Goal: Information Seeking & Learning: Learn about a topic

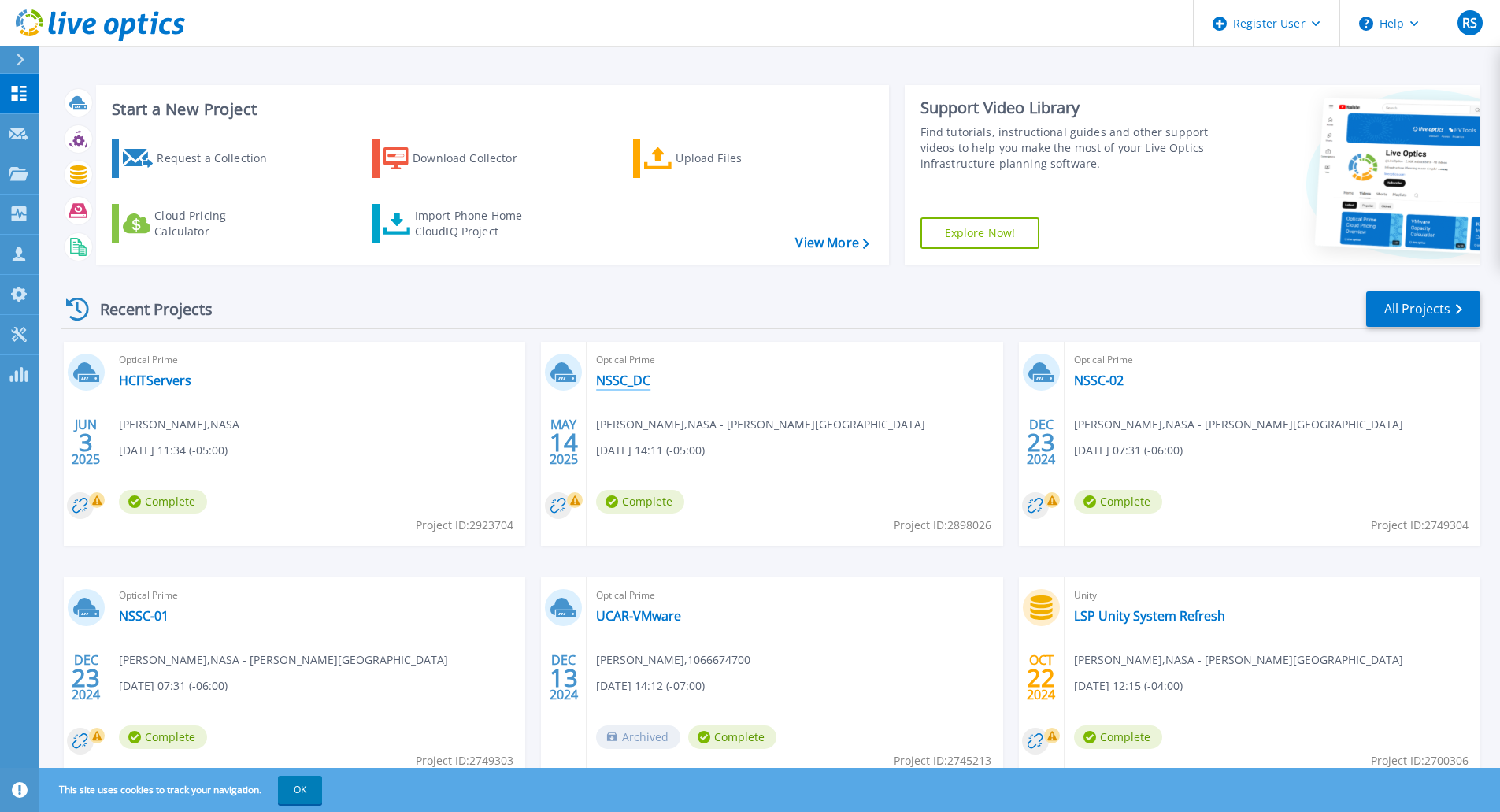
click at [631, 380] on link "NSSC_DC" at bounding box center [623, 380] width 55 height 15
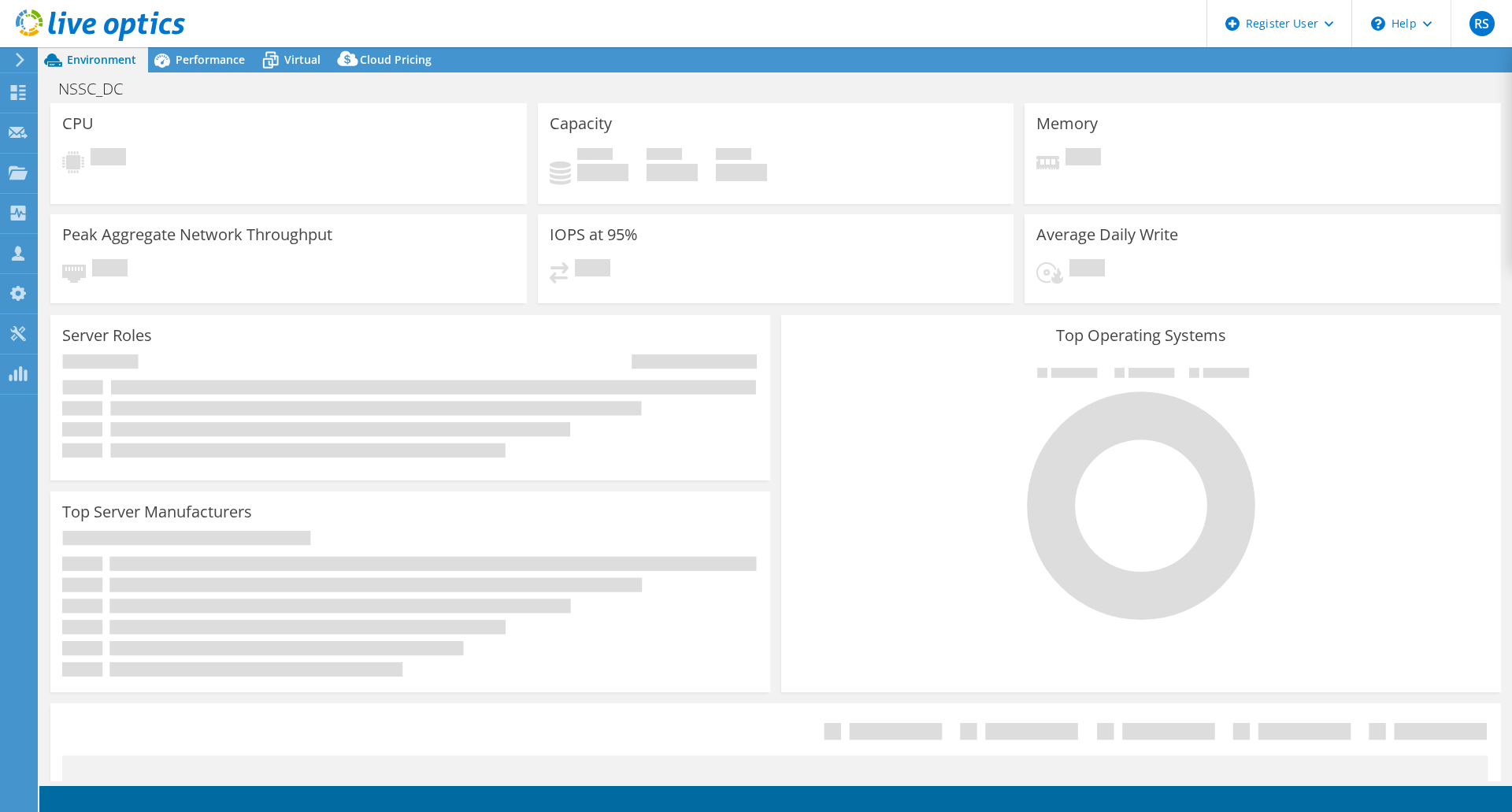
select select "USD"
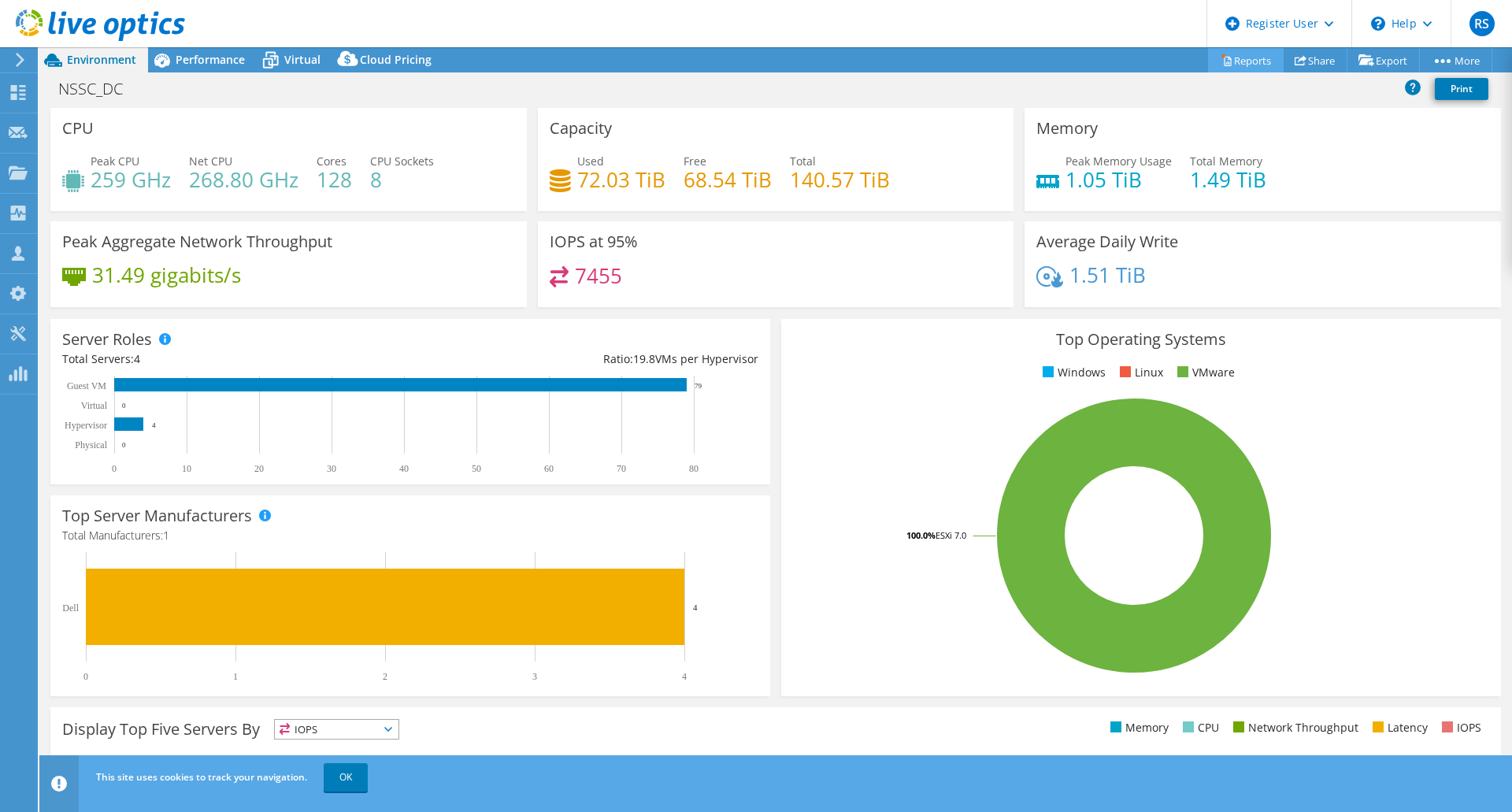
click at [1226, 61] on link "Reports" at bounding box center [1246, 60] width 76 height 24
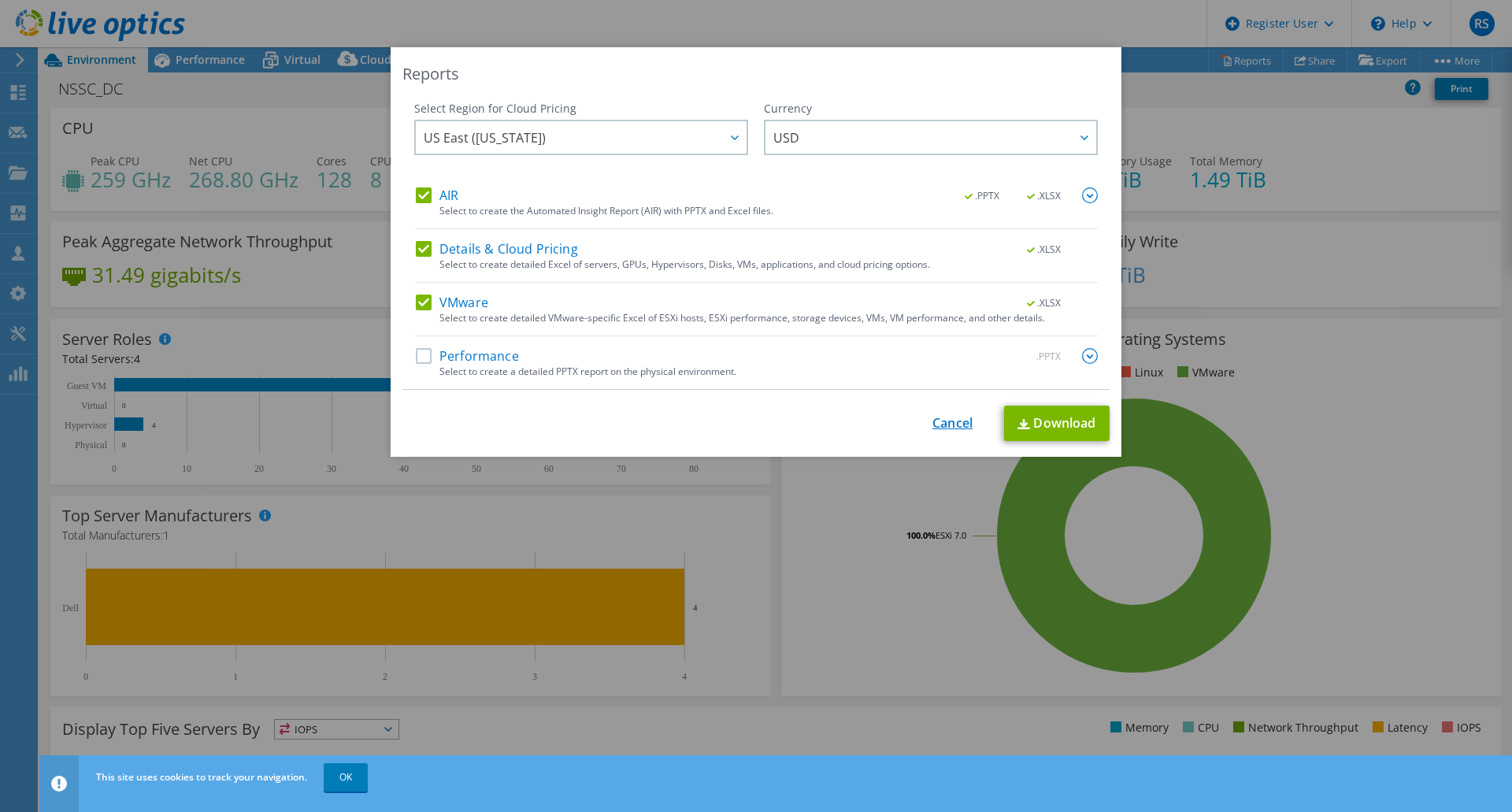
click at [938, 426] on link "Cancel" at bounding box center [953, 423] width 40 height 15
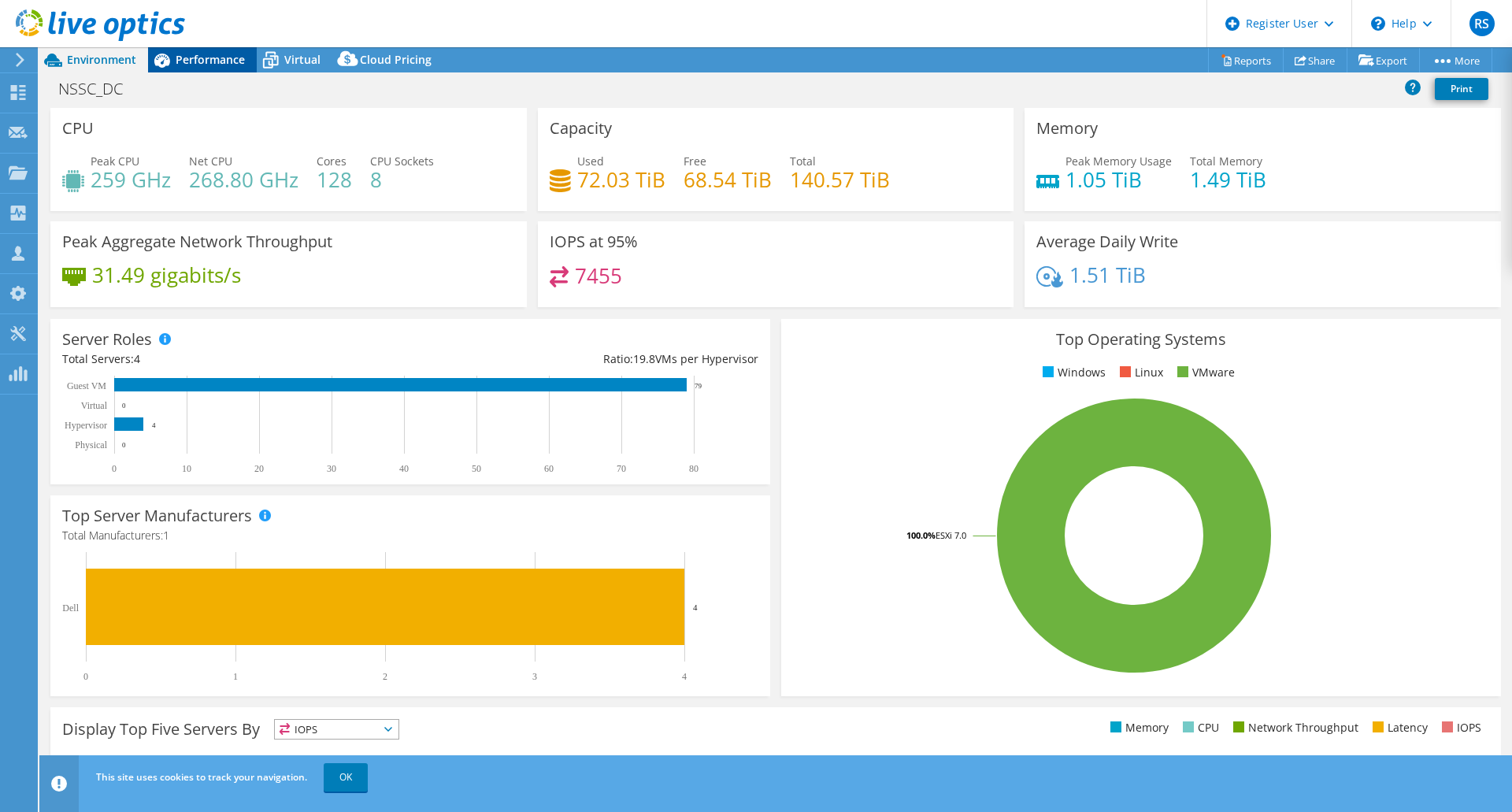
click at [201, 59] on span "Performance" at bounding box center [211, 60] width 69 height 15
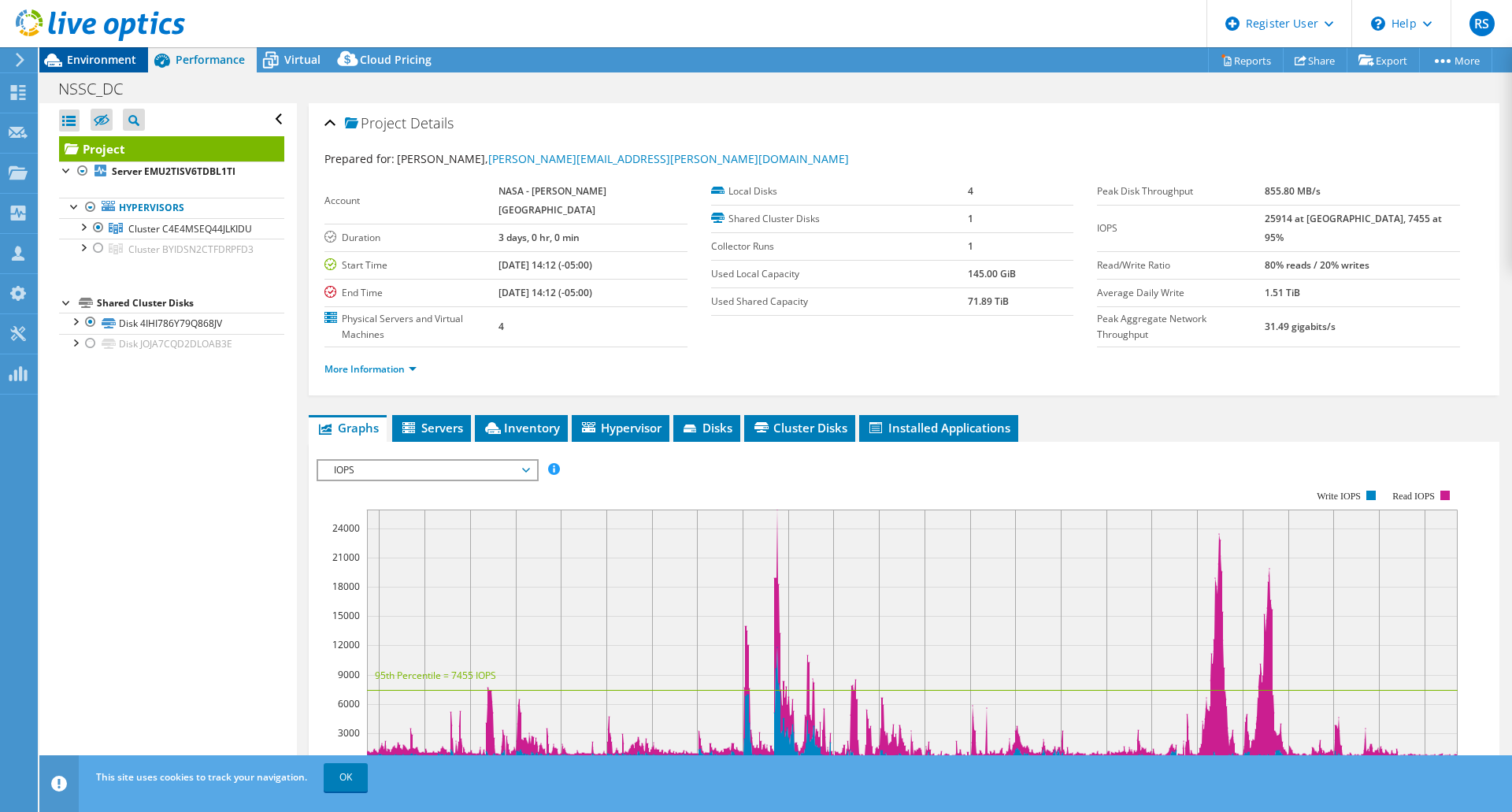
click at [102, 59] on span "Environment" at bounding box center [102, 60] width 69 height 15
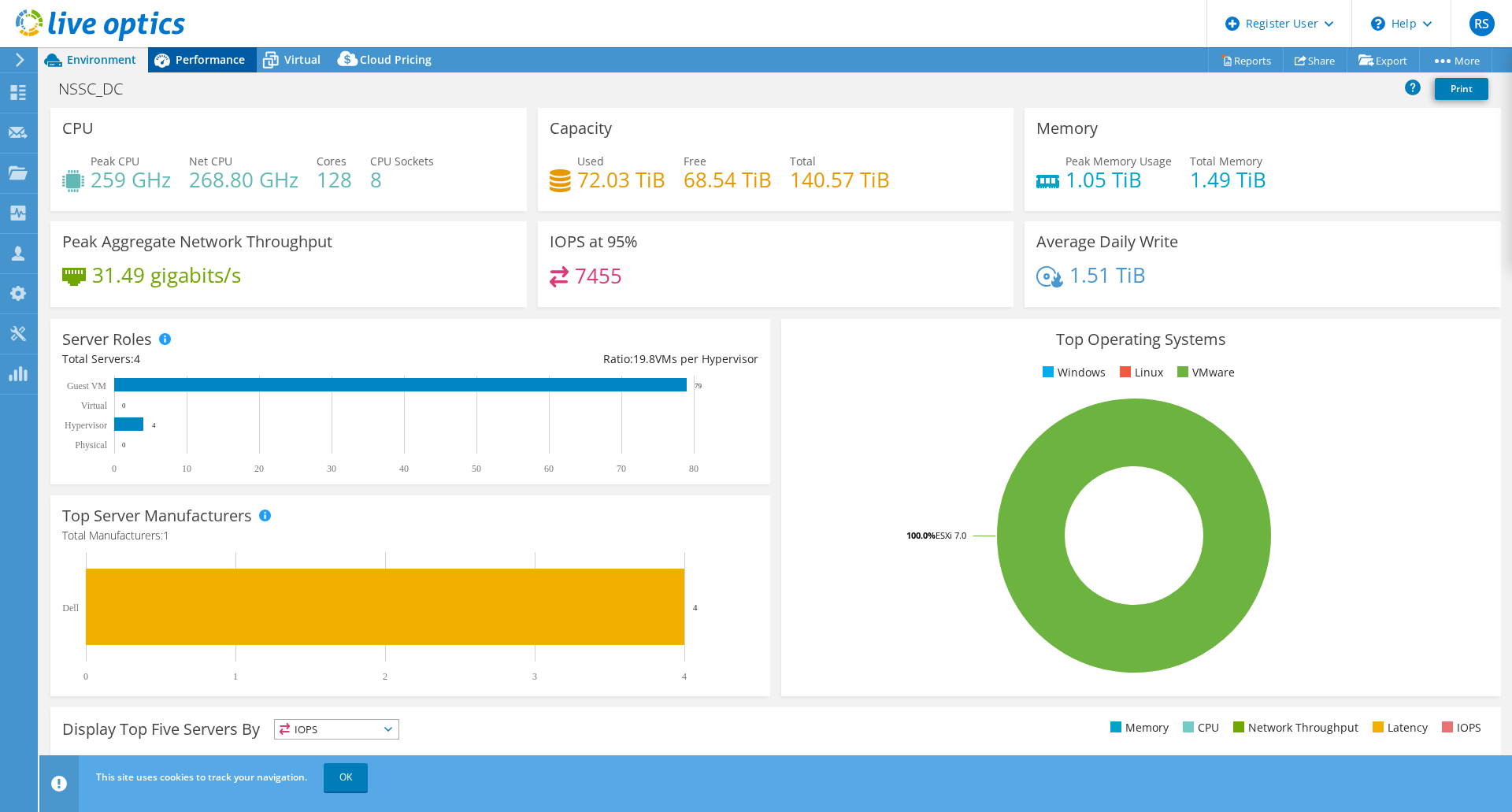
click at [198, 64] on span "Performance" at bounding box center [211, 60] width 69 height 15
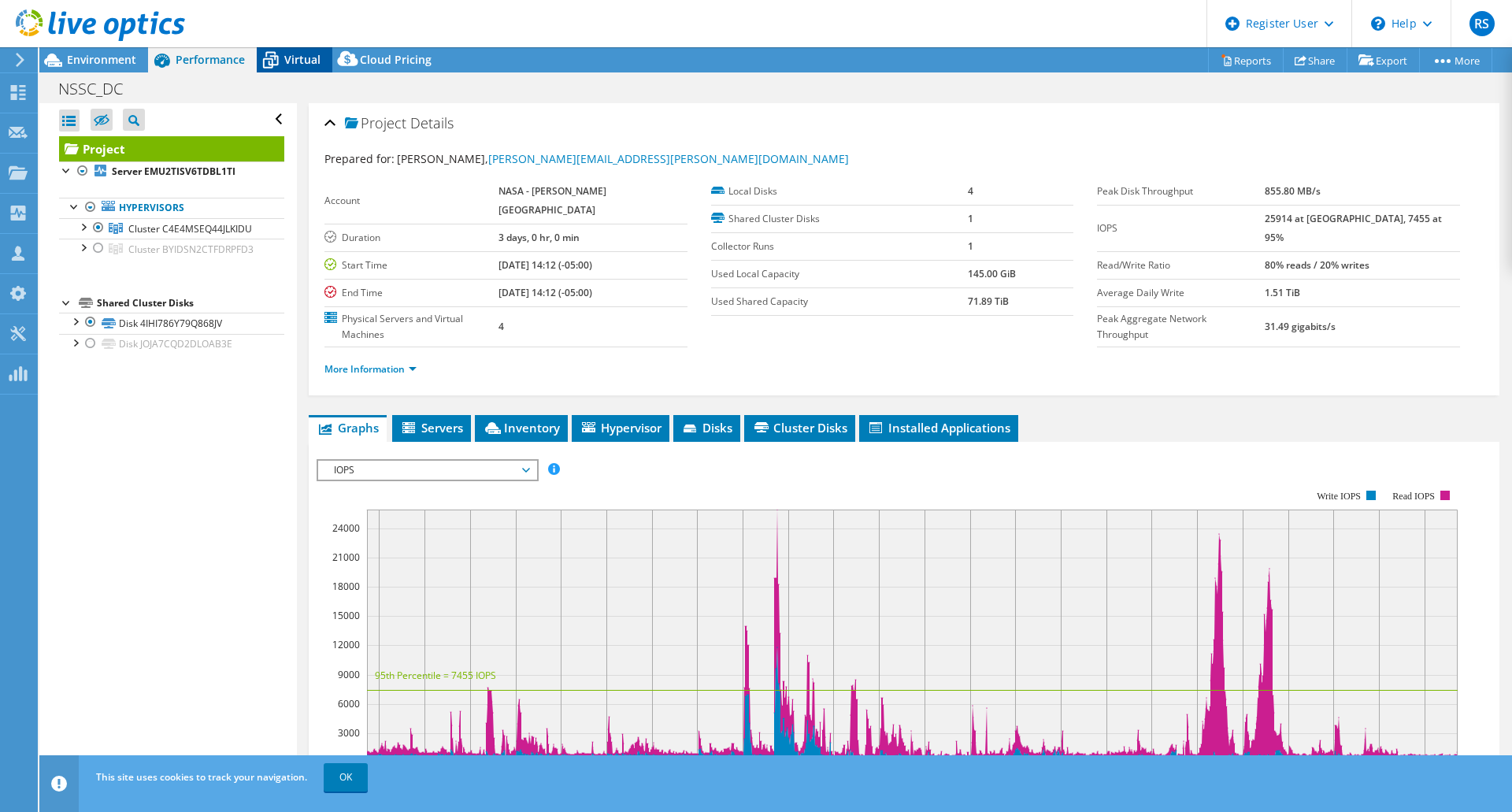
click at [307, 63] on span "Virtual" at bounding box center [303, 60] width 37 height 15
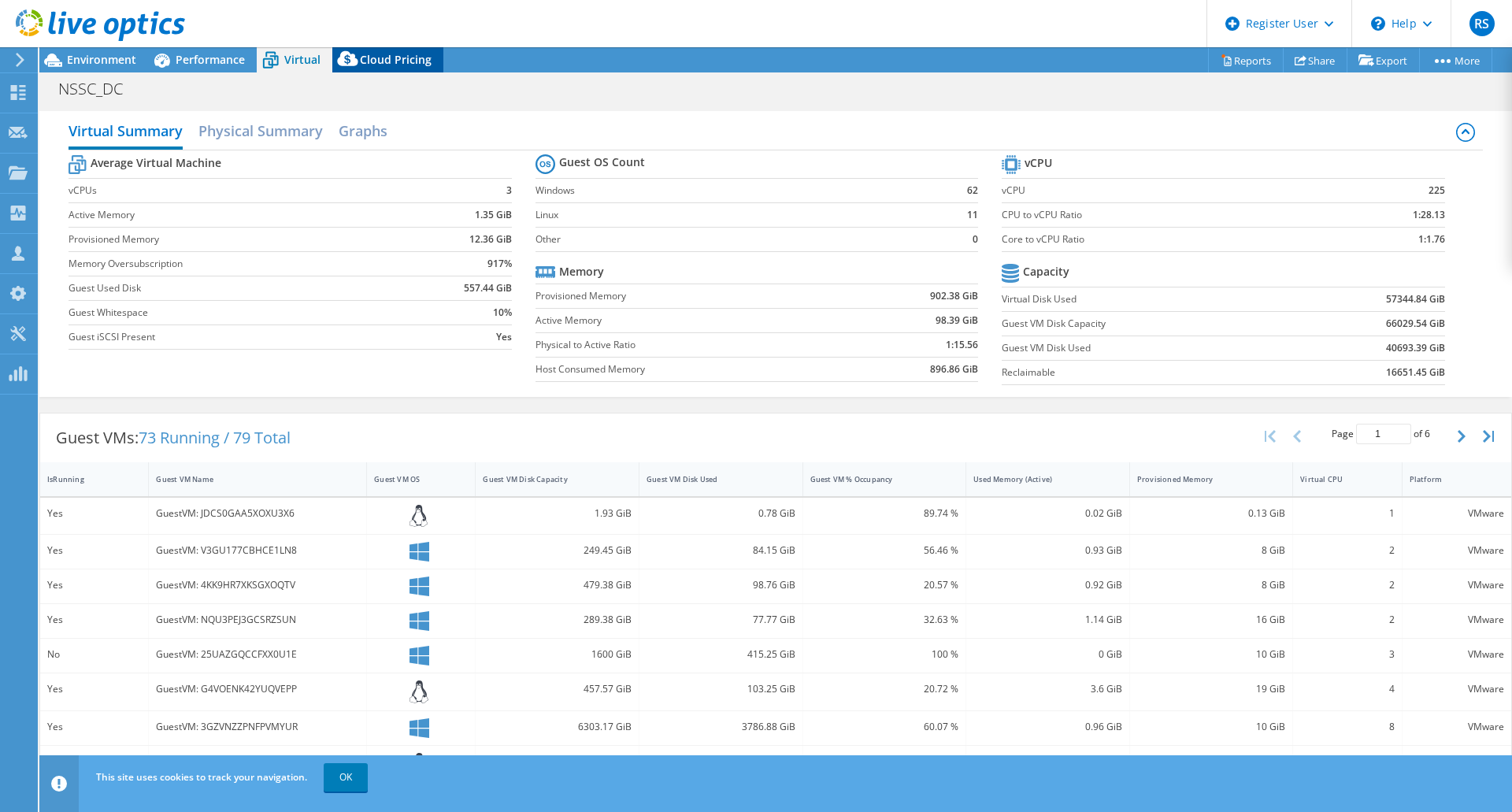
click at [394, 63] on span "Cloud Pricing" at bounding box center [395, 60] width 72 height 15
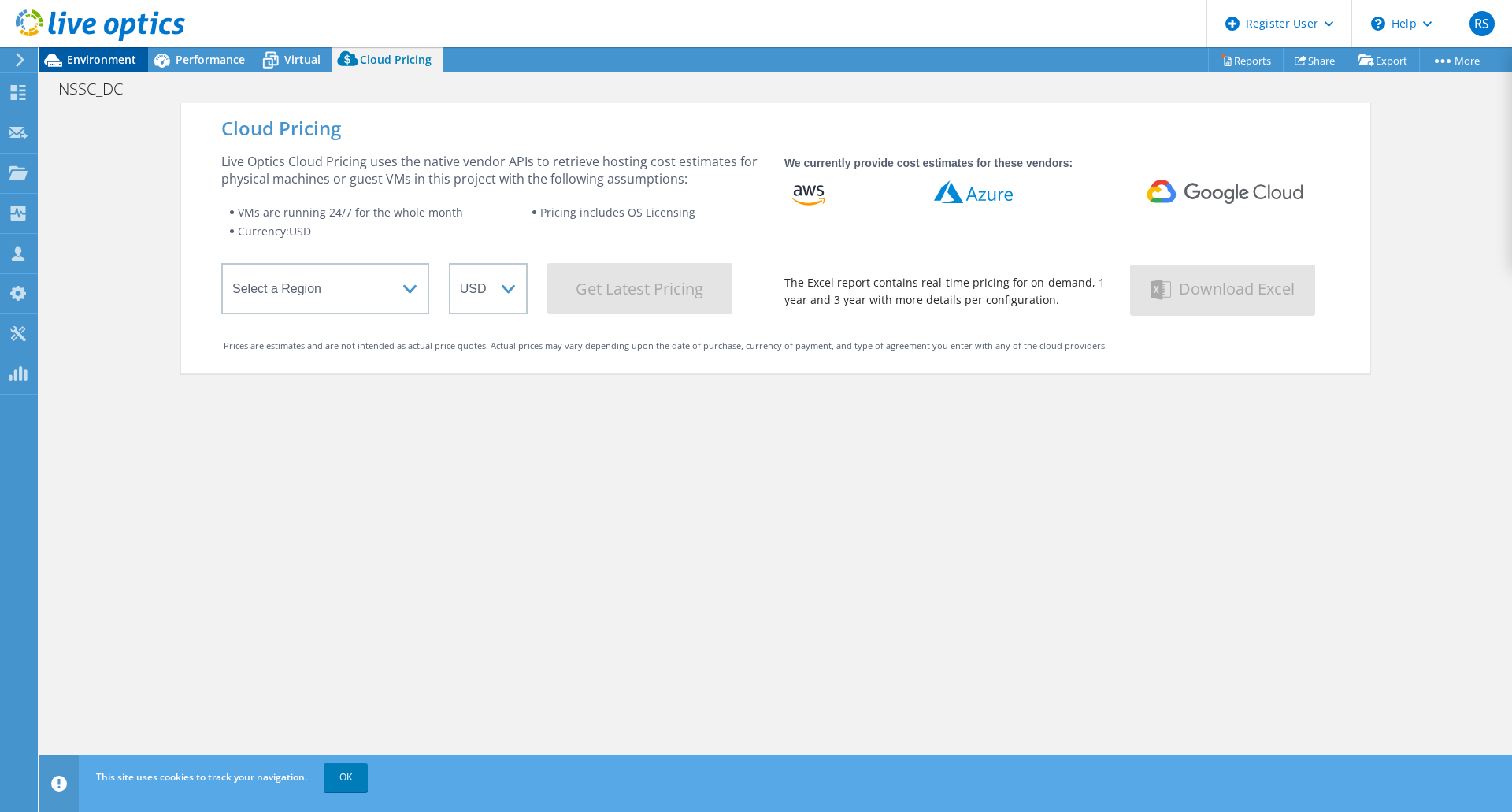
click at [115, 67] on div "Environment" at bounding box center [93, 60] width 109 height 25
